Goal: Task Accomplishment & Management: Complete application form

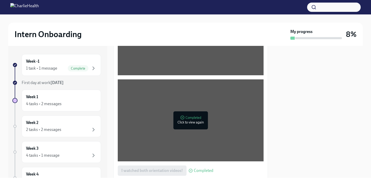
scroll to position [360, 0]
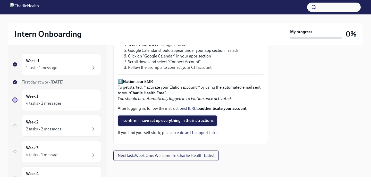
scroll to position [393, 0]
click at [163, 119] on span "I confirm I have set up everything in the instructions" at bounding box center [167, 120] width 92 height 5
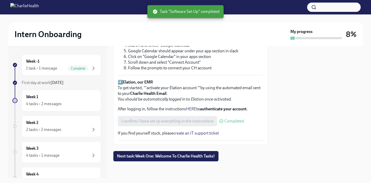
scroll to position [0, 0]
click at [178, 155] on span "Next task : Week One: Welcome To Charlie Health Tasks!" at bounding box center [166, 156] width 98 height 5
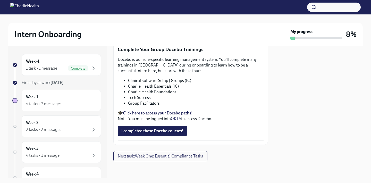
scroll to position [622, 0]
click at [172, 155] on span "Next task : Week One: Essential Compliance Tasks" at bounding box center [160, 156] width 85 height 5
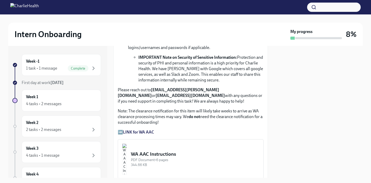
scroll to position [376, 0]
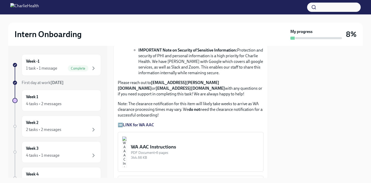
click at [140, 123] on strong "LINK for WA AAC" at bounding box center [138, 124] width 31 height 5
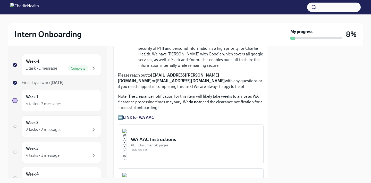
scroll to position [387, 0]
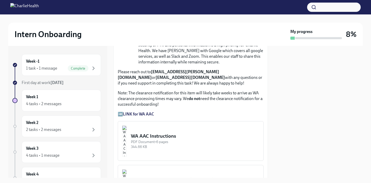
click at [138, 114] on strong "LINK for WA AAC" at bounding box center [138, 114] width 31 height 5
click at [120, 113] on p "➡️ LINK for WA AAC" at bounding box center [191, 114] width 146 height 6
click at [167, 139] on div "PDF Document • 6 pages" at bounding box center [195, 141] width 128 height 5
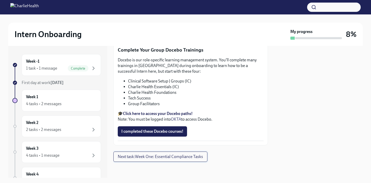
click at [170, 156] on span "Next task : Week One: Essential Compliance Tasks" at bounding box center [160, 156] width 85 height 5
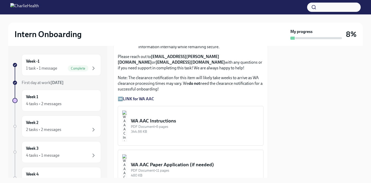
scroll to position [422, 0]
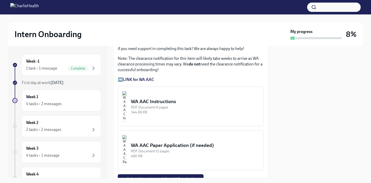
click at [137, 79] on strong "LINK for WA AAC" at bounding box center [138, 79] width 31 height 5
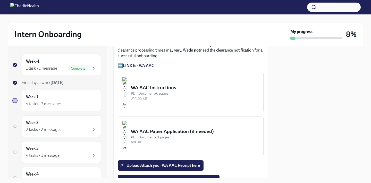
scroll to position [440, 0]
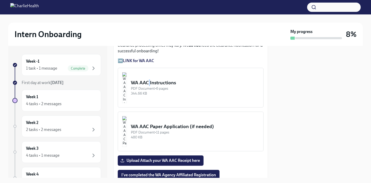
click at [169, 84] on div "WA AAC Instructions" at bounding box center [195, 82] width 128 height 7
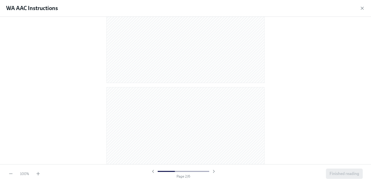
scroll to position [147, 0]
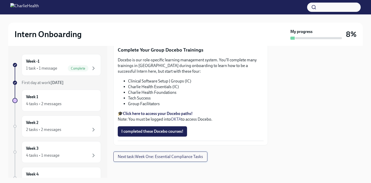
click at [161, 159] on button "Next task : Week One: Essential Compliance Tasks" at bounding box center [160, 156] width 94 height 10
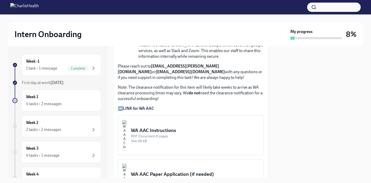
scroll to position [397, 0]
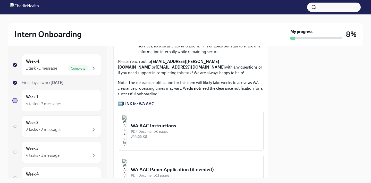
click at [150, 104] on strong "LINK for WA AAC" at bounding box center [138, 103] width 31 height 5
click at [164, 87] on p "Note: The clearance notification for this item will likely take weeks to arrive…" at bounding box center [191, 88] width 146 height 17
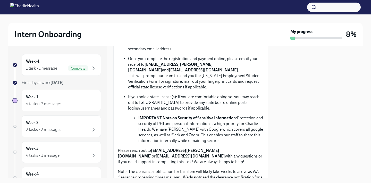
scroll to position [310, 0]
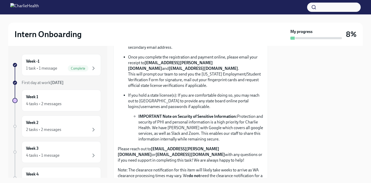
drag, startPoint x: 217, startPoint y: 148, endPoint x: 152, endPoint y: 148, distance: 64.1
click at [152, 148] on strong "[EMAIL_ADDRESS][PERSON_NAME][DOMAIN_NAME]" at bounding box center [168, 151] width 101 height 11
copy p "[EMAIL_ADDRESS][PERSON_NAME][DOMAIN_NAME]"
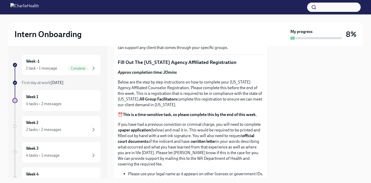
scroll to position [168, 0]
drag, startPoint x: 234, startPoint y: 61, endPoint x: 134, endPoint y: 60, distance: 99.2
click at [134, 60] on p "Fill Out The [US_STATE] Agency Affiliated Registration" at bounding box center [191, 62] width 146 height 7
copy p "The [US_STATE] Agency Affiliated Registration"
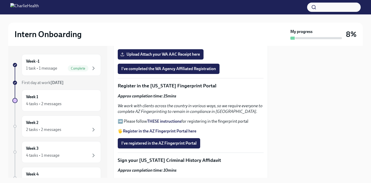
scroll to position [547, 0]
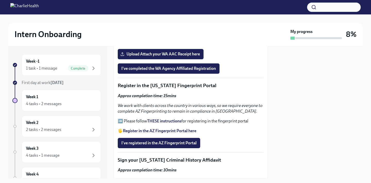
click at [154, 131] on strong "Register in the AZ Fingerprint Portal here" at bounding box center [159, 130] width 73 height 5
click at [164, 120] on strong "THESE instructions" at bounding box center [164, 120] width 34 height 5
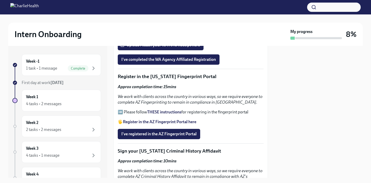
scroll to position [559, 0]
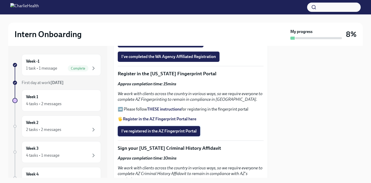
click at [171, 129] on span "I've registered in the AZ Fingerprint Portal" at bounding box center [158, 131] width 75 height 5
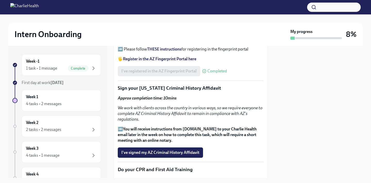
scroll to position [622, 0]
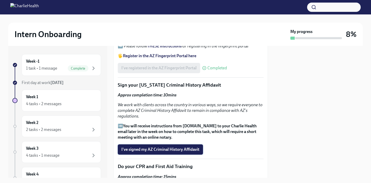
click at [167, 150] on span "I've signed my AZ Criminal History Affidavit" at bounding box center [160, 149] width 78 height 5
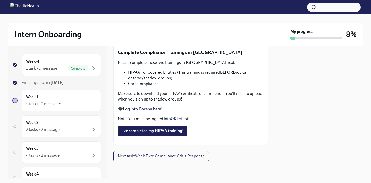
scroll to position [0, 0]
click at [203, 154] on span "Next task : Week Two: Compliance Crisis Response" at bounding box center [161, 156] width 87 height 5
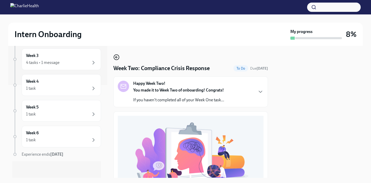
click at [117, 57] on icon "button" at bounding box center [116, 57] width 6 height 6
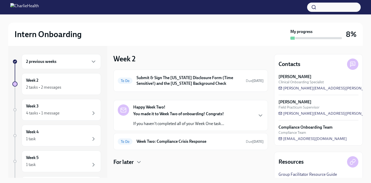
scroll to position [0, 0]
click at [170, 79] on h6 "Submit & Sign The [US_STATE] Disclosure Form (Time Sensitive!) and the [US_STAT…" at bounding box center [189, 80] width 105 height 11
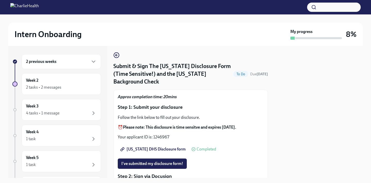
click at [152, 144] on link "[US_STATE] DHS Disclosure form" at bounding box center [154, 149] width 72 height 10
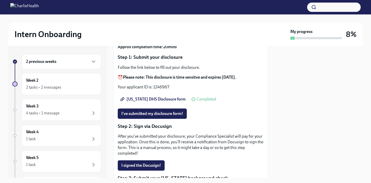
scroll to position [53, 0]
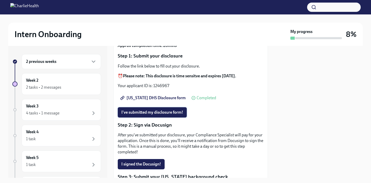
click at [175, 107] on button "I've submitted my disclosure form!" at bounding box center [152, 112] width 69 height 10
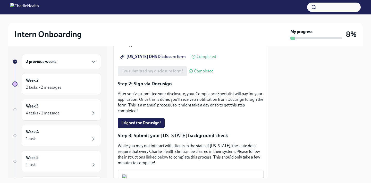
scroll to position [98, 0]
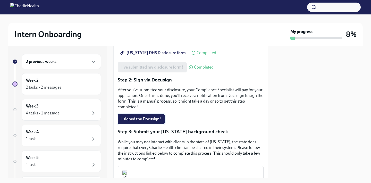
click at [158, 114] on button "I signed the Docusign!" at bounding box center [141, 119] width 47 height 10
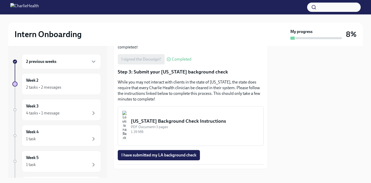
scroll to position [158, 0]
click at [127, 111] on img "button" at bounding box center [124, 126] width 5 height 31
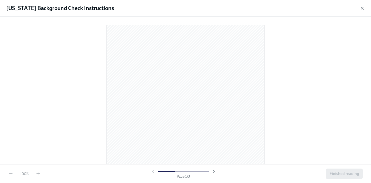
scroll to position [0, 0]
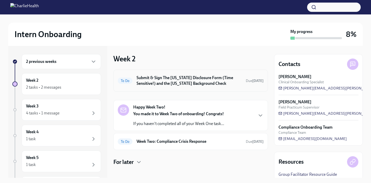
click at [228, 83] on h6 "Submit & Sign The [US_STATE] Disclosure Form (Time Sensitive!) and the [US_STAT…" at bounding box center [189, 80] width 105 height 11
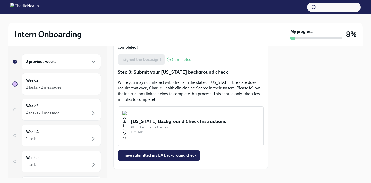
scroll to position [158, 0]
click at [159, 153] on span "I have submitted my LA background check" at bounding box center [158, 155] width 75 height 5
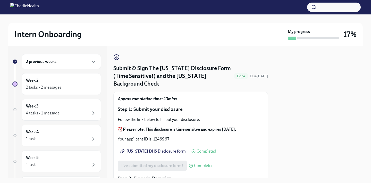
scroll to position [0, 0]
click at [117, 56] on icon "button" at bounding box center [116, 57] width 6 height 6
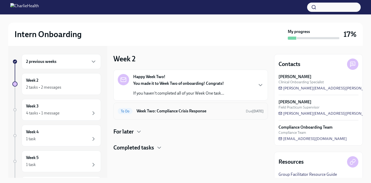
click at [168, 110] on h6 "Week Two: Compliance Crisis Response" at bounding box center [189, 111] width 105 height 6
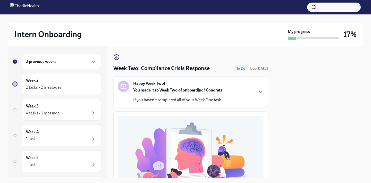
click at [79, 61] on div "2 previous weeks" at bounding box center [61, 61] width 71 height 6
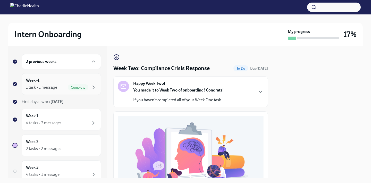
click at [67, 85] on div "1 task • 1 message Complete" at bounding box center [61, 87] width 71 height 6
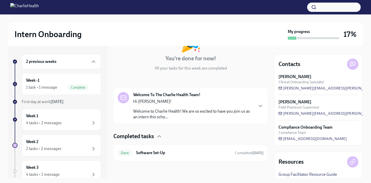
scroll to position [43, 0]
click at [66, 117] on div "Week 1 4 tasks • 2 messages" at bounding box center [61, 119] width 71 height 13
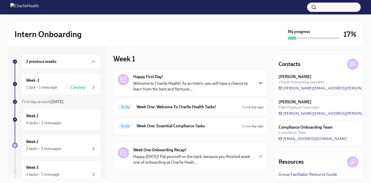
click at [259, 84] on icon "button" at bounding box center [260, 83] width 6 height 6
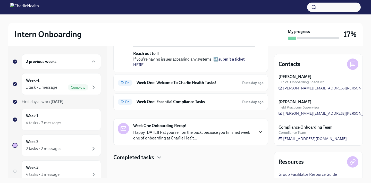
click at [257, 134] on icon "button" at bounding box center [260, 132] width 6 height 6
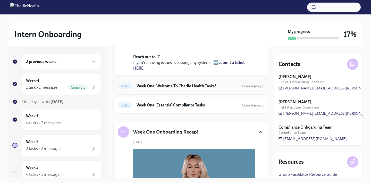
scroll to position [159, 0]
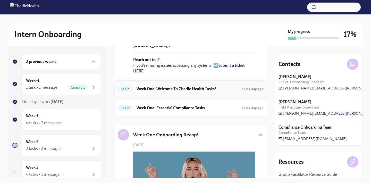
click at [205, 92] on h6 "Week One: Welcome To Charlie Health Tasks!" at bounding box center [187, 89] width 101 height 6
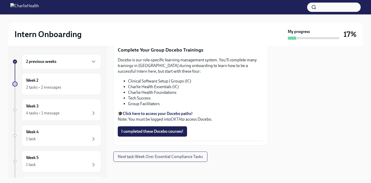
click at [163, 155] on span "Next task : Week One: Essential Compliance Tasks" at bounding box center [160, 156] width 85 height 5
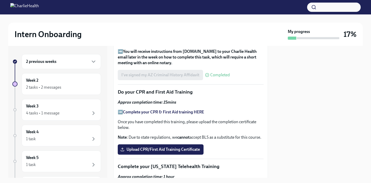
scroll to position [699, 0]
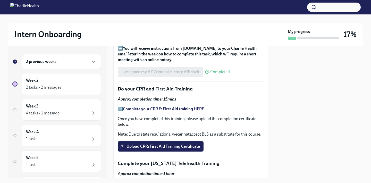
click at [152, 109] on strong "Complete your CPR & First Aid training HERE" at bounding box center [163, 108] width 81 height 5
